Goal: Task Accomplishment & Management: Use online tool/utility

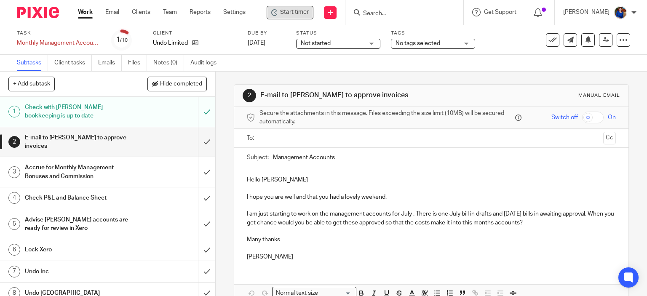
click at [285, 13] on span "Start timer" at bounding box center [294, 12] width 29 height 9
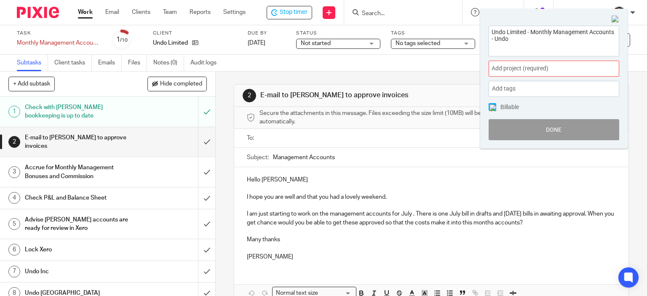
click at [502, 70] on span "Add project (required) :" at bounding box center [544, 68] width 106 height 9
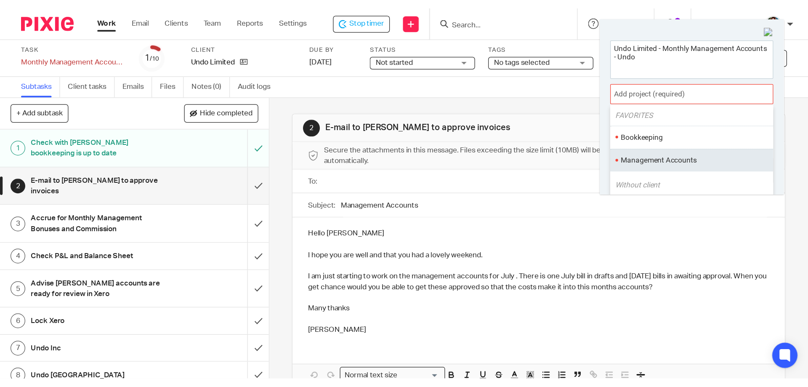
scroll to position [42, 0]
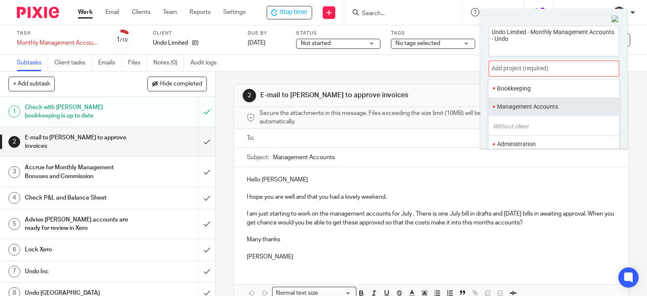
click at [519, 107] on li "Management Accounts" at bounding box center [552, 106] width 110 height 9
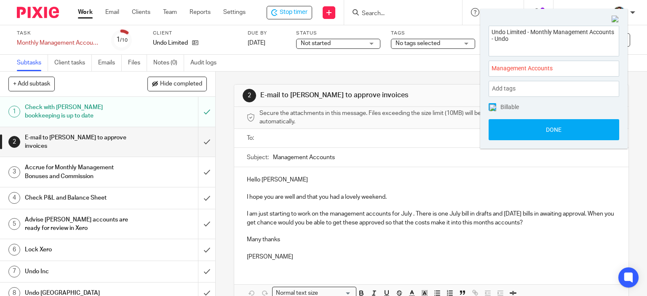
click at [492, 108] on img at bounding box center [492, 107] width 7 height 7
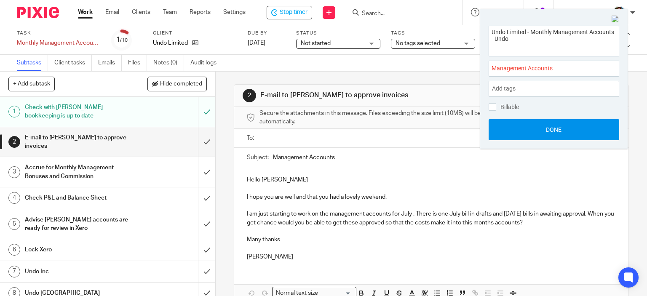
click at [503, 128] on button "Done" at bounding box center [553, 129] width 130 height 21
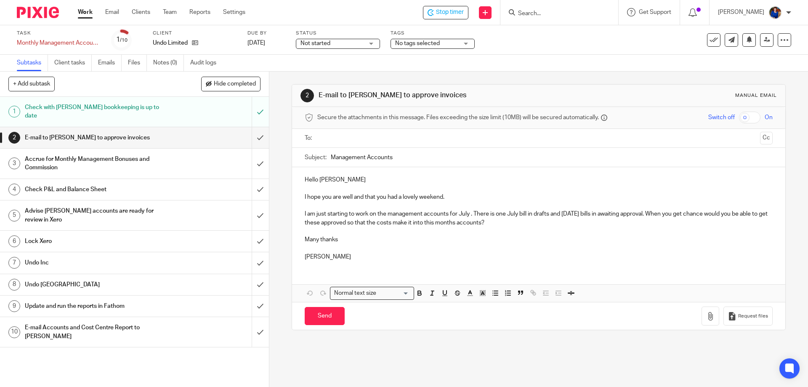
click at [63, 278] on h1 "Undo [GEOGRAPHIC_DATA]" at bounding box center [98, 284] width 146 height 13
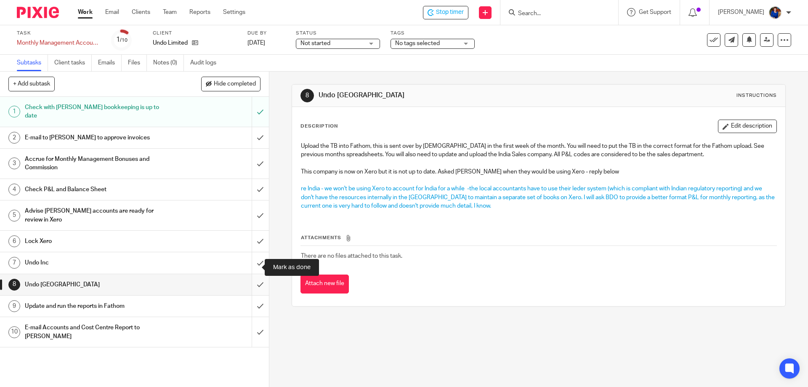
click at [253, 274] on input "submit" at bounding box center [134, 284] width 269 height 21
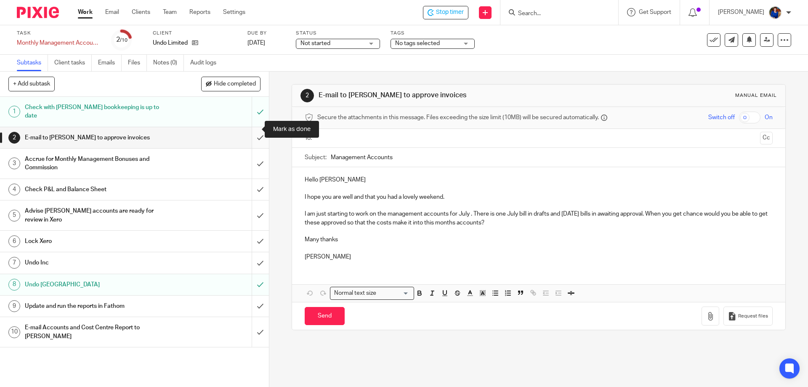
click at [252, 130] on input "submit" at bounding box center [134, 137] width 269 height 21
